Goal: Task Accomplishment & Management: Complete application form

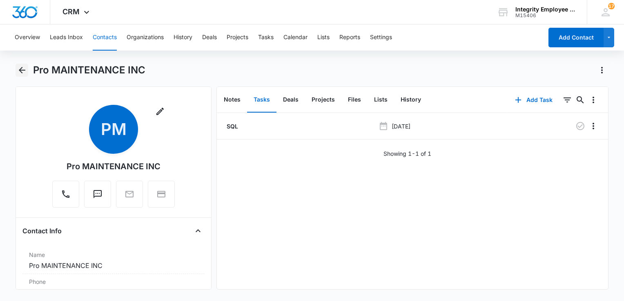
click at [17, 71] on button "Back" at bounding box center [22, 70] width 13 height 13
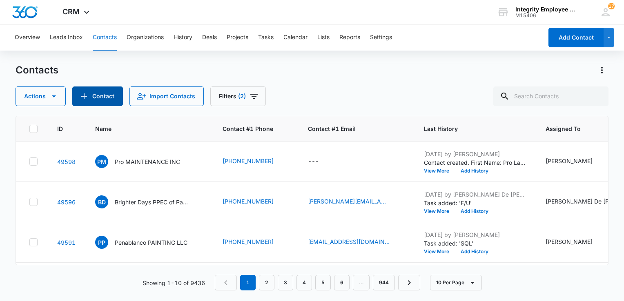
click at [98, 91] on button "Contact" at bounding box center [97, 97] width 51 height 20
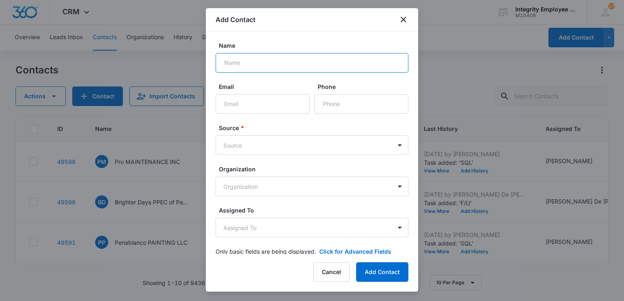
click at [238, 57] on input "Name" at bounding box center [312, 63] width 193 height 20
paste input "GRASS LIFE LAWN & LANDSCAPING LLC"
type input "GRASS LIFE LAWN & LANDSCAPING LLC"
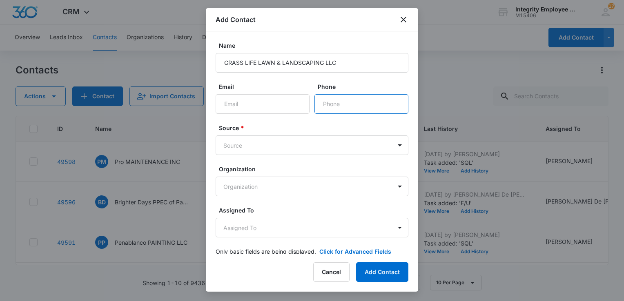
click at [340, 105] on input "Phone" at bounding box center [361, 104] width 94 height 20
type input "[PHONE_NUMBER]"
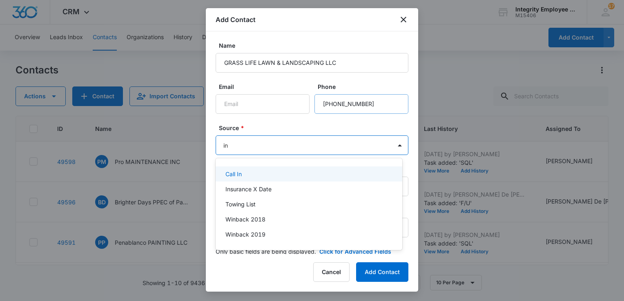
type input "ins"
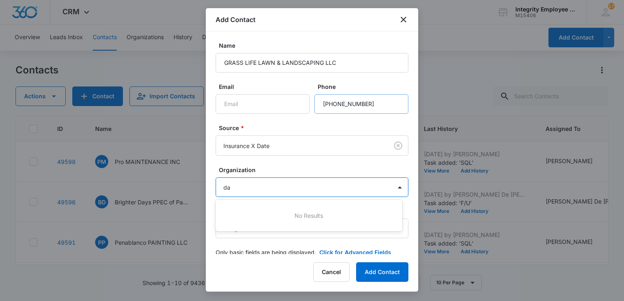
type input "d"
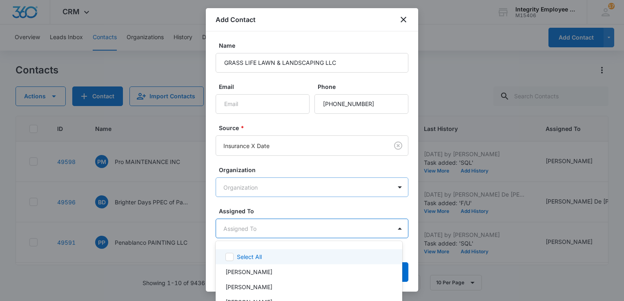
click at [306, 225] on body "CRM Apps Reputation Websites Forms CRM Email Social Shop Payments POS Content A…" at bounding box center [312, 150] width 624 height 301
type input "da"
click at [262, 258] on p "[PERSON_NAME]" at bounding box center [248, 257] width 47 height 9
click at [272, 206] on div at bounding box center [312, 150] width 624 height 301
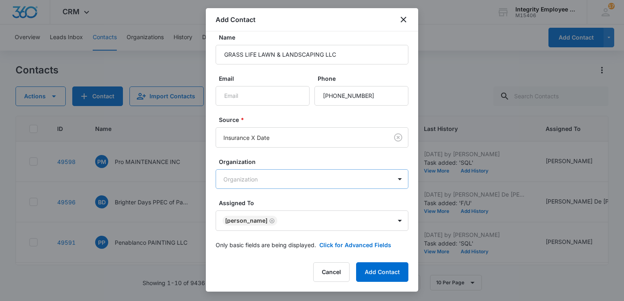
scroll to position [13, 0]
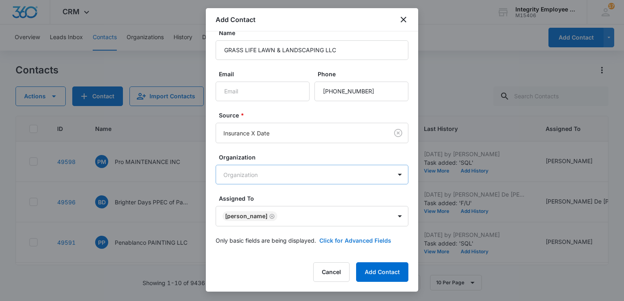
click at [370, 242] on button "Click for Advanced Fields" at bounding box center [355, 240] width 72 height 9
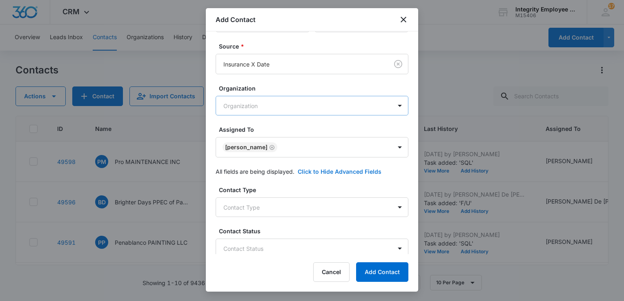
scroll to position [135, 0]
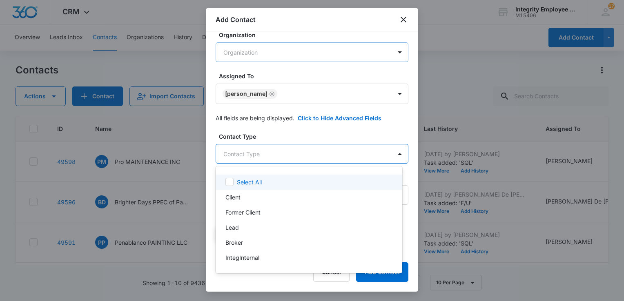
click at [286, 156] on body "CRM Apps Reputation Websites Forms CRM Email Social Shop Payments POS Content A…" at bounding box center [312, 150] width 624 height 301
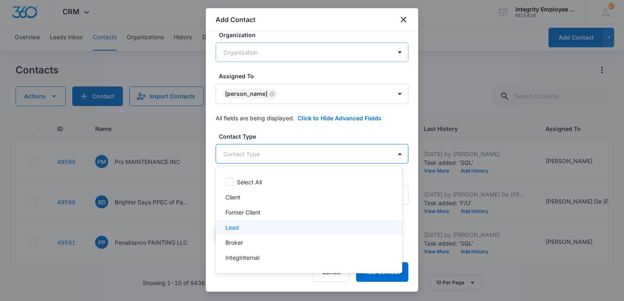
click at [250, 228] on div "Lead" at bounding box center [307, 227] width 165 height 9
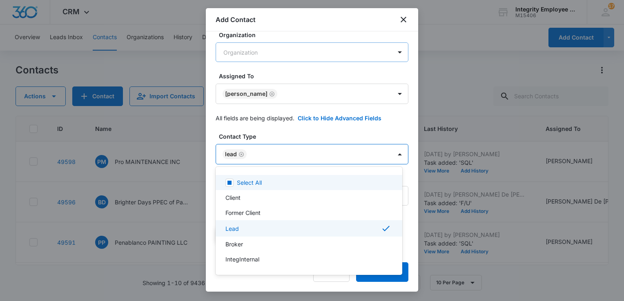
click at [279, 132] on div at bounding box center [312, 150] width 624 height 301
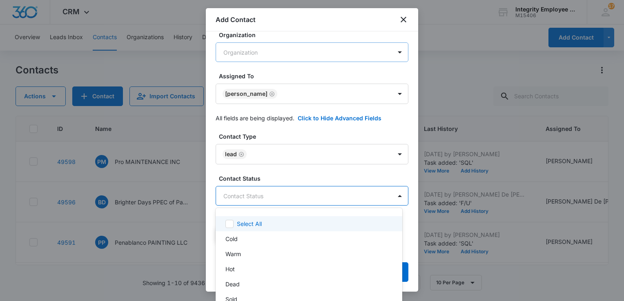
click at [261, 198] on body "CRM Apps Reputation Websites Forms CRM Email Social Shop Payments POS Content A…" at bounding box center [312, 150] width 624 height 301
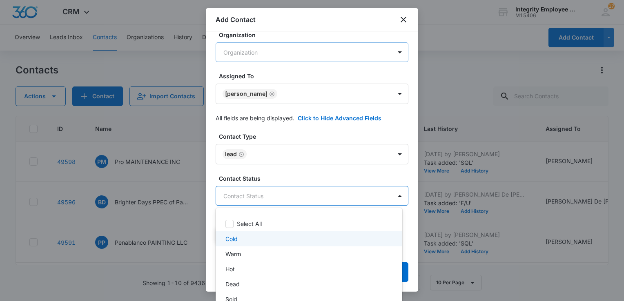
click at [240, 235] on div "Cold" at bounding box center [307, 239] width 165 height 9
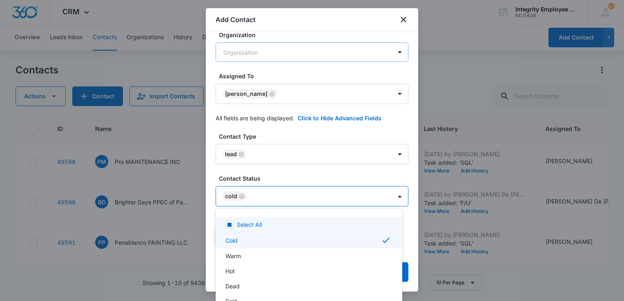
click at [285, 176] on div at bounding box center [312, 150] width 624 height 301
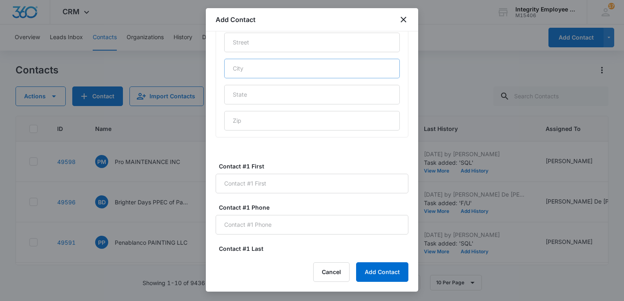
scroll to position [462, 0]
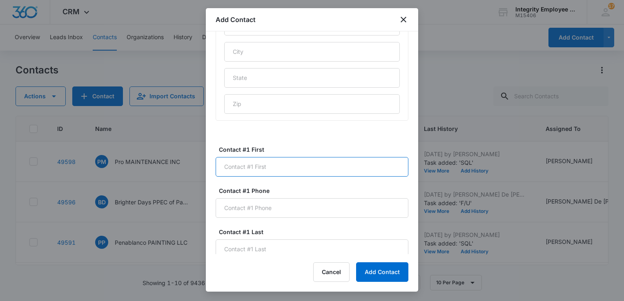
click at [308, 167] on input "Contact #1 First" at bounding box center [312, 167] width 193 height 20
type input "Mandy"
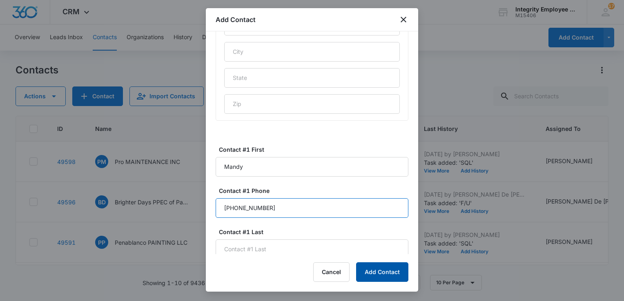
type input "[PHONE_NUMBER]"
click at [390, 275] on button "Add Contact" at bounding box center [382, 273] width 52 height 20
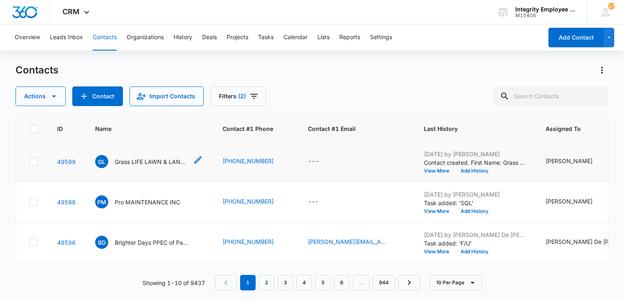
click at [142, 159] on p "Grass LIFE LAWN & LANDSCAPING LLC" at bounding box center [151, 162] width 73 height 9
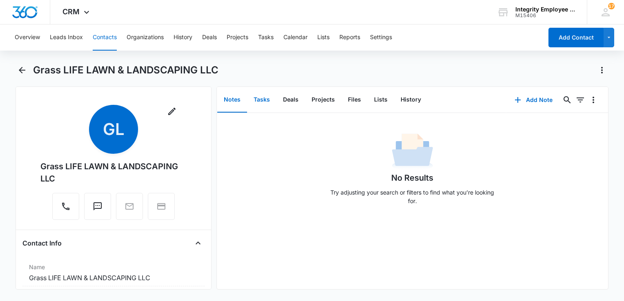
click at [263, 100] on button "Tasks" at bounding box center [261, 99] width 29 height 25
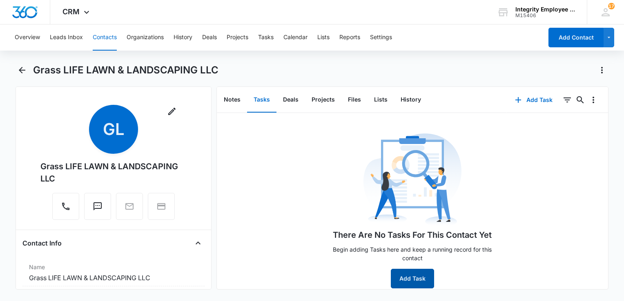
click at [401, 276] on button "Add Task" at bounding box center [412, 279] width 43 height 20
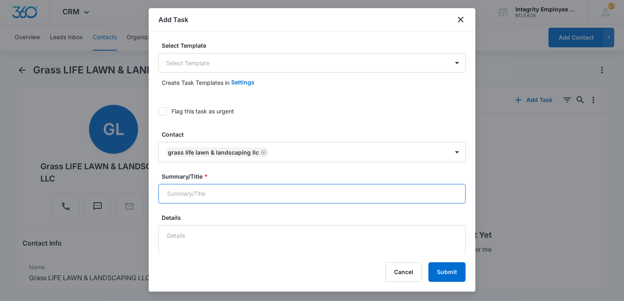
click at [231, 191] on input "Summary/Title *" at bounding box center [311, 194] width 307 height 20
type input "SQL"
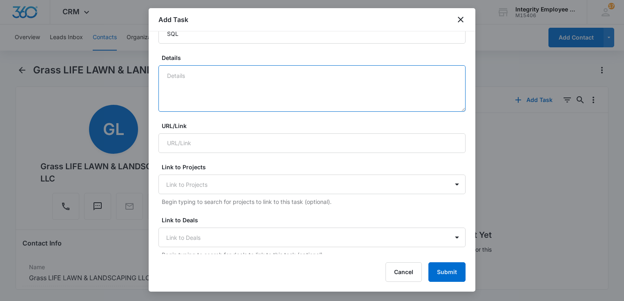
click at [192, 68] on textarea "Details" at bounding box center [311, 88] width 307 height 47
type textarea "9"
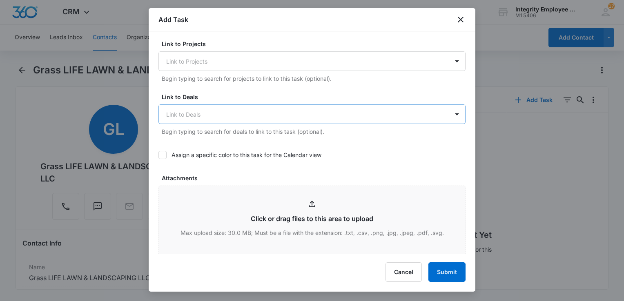
scroll to position [405, 0]
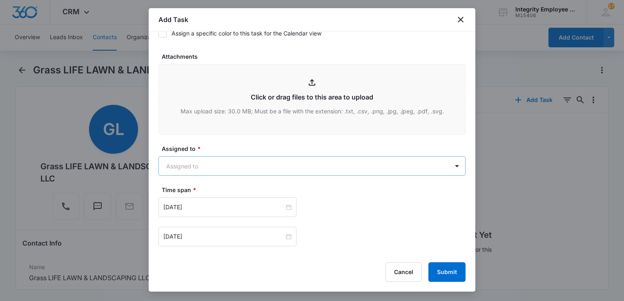
type textarea "10/9- [PERSON_NAME] just partnered with First Solutions a few months ago, would…"
click at [225, 169] on body "CRM Apps Reputation Websites Forms CRM Email Social Shop Payments POS Content A…" at bounding box center [312, 150] width 624 height 301
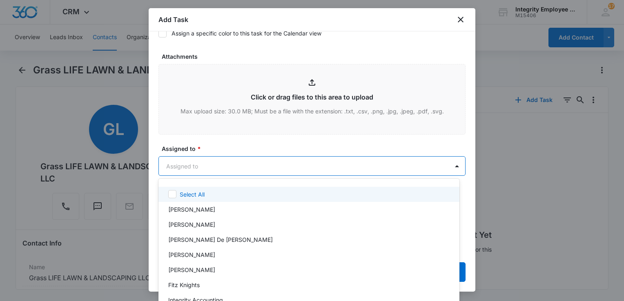
type input "d"
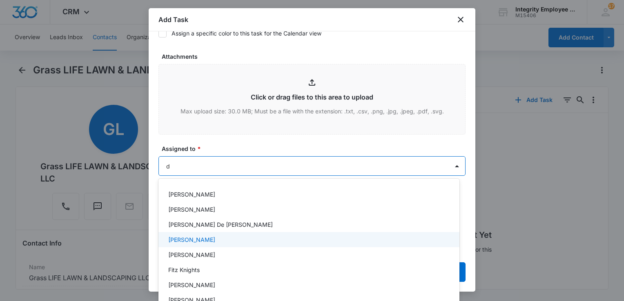
click at [191, 238] on p "[PERSON_NAME]" at bounding box center [191, 240] width 47 height 9
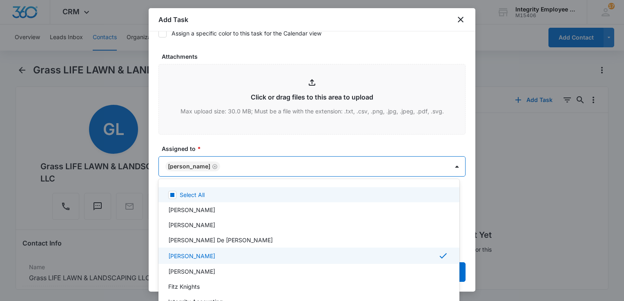
click at [246, 146] on div at bounding box center [312, 150] width 624 height 301
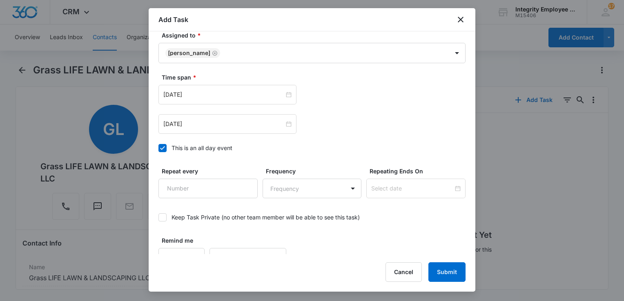
scroll to position [528, 0]
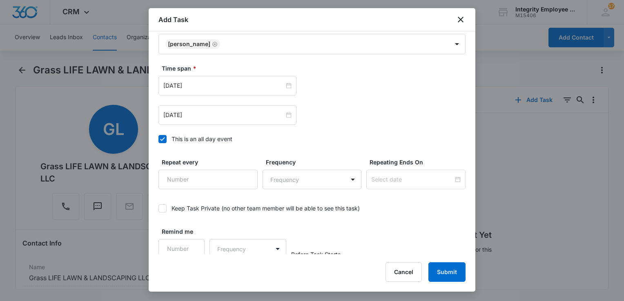
click at [214, 96] on div "[DATE] [DATE]" at bounding box center [311, 100] width 307 height 49
click at [214, 91] on div "[DATE]" at bounding box center [227, 86] width 138 height 20
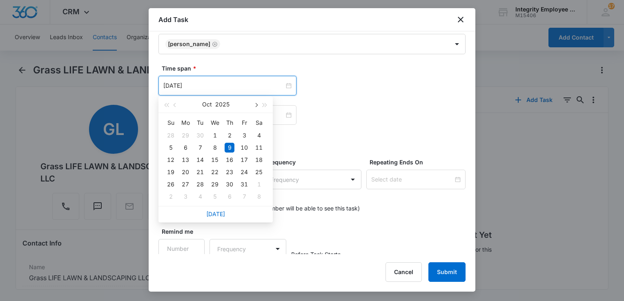
click at [255, 105] on span "button" at bounding box center [256, 105] width 4 height 4
click at [256, 105] on span "button" at bounding box center [256, 105] width 4 height 4
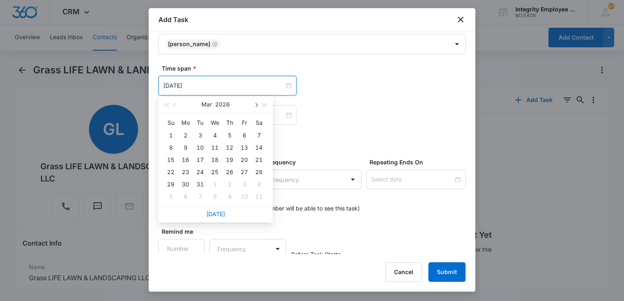
click at [256, 105] on span "button" at bounding box center [256, 105] width 4 height 4
type input "[DATE]"
click at [185, 172] on div "18" at bounding box center [185, 172] width 10 height 10
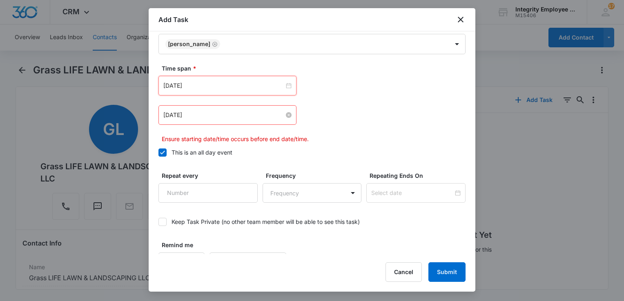
click at [207, 117] on input "[DATE]" at bounding box center [223, 115] width 121 height 9
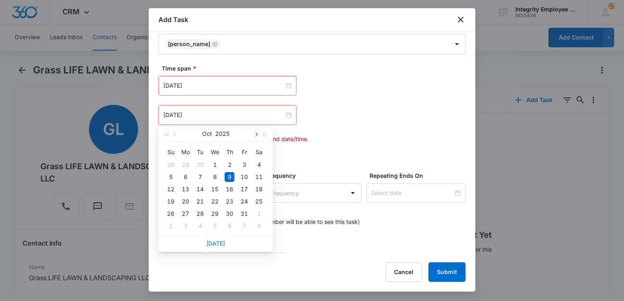
click at [257, 135] on span "button" at bounding box center [256, 135] width 4 height 4
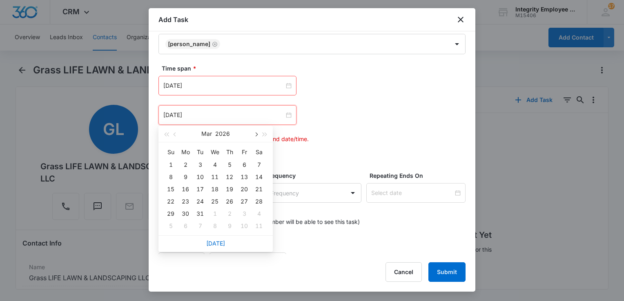
click at [257, 135] on span "button" at bounding box center [256, 135] width 4 height 4
click at [256, 134] on span "button" at bounding box center [256, 135] width 4 height 4
type input "[DATE]"
click at [183, 201] on div "18" at bounding box center [185, 202] width 10 height 10
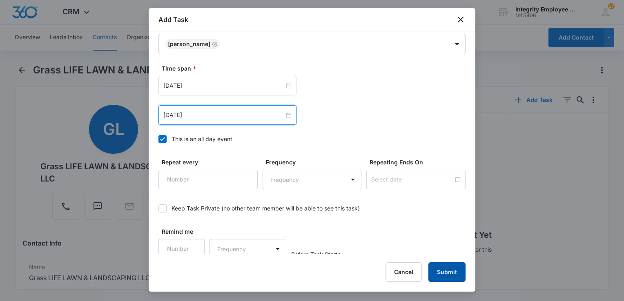
click at [447, 277] on button "Submit" at bounding box center [446, 273] width 37 height 20
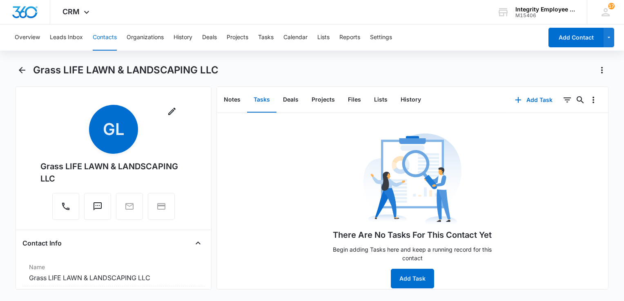
scroll to position [0, 0]
